Goal: Information Seeking & Learning: Learn about a topic

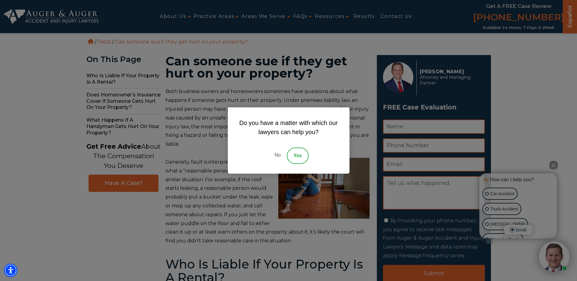
click at [279, 155] on link "No" at bounding box center [277, 155] width 18 height 16
